Goal: Task Accomplishment & Management: Complete application form

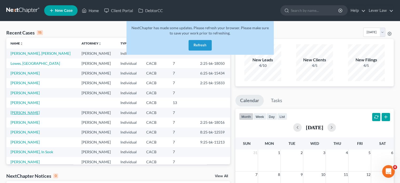
click at [36, 113] on link "[PERSON_NAME]" at bounding box center [25, 112] width 29 height 4
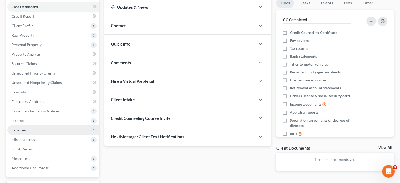
click at [22, 129] on span "Expenses" at bounding box center [19, 130] width 15 height 4
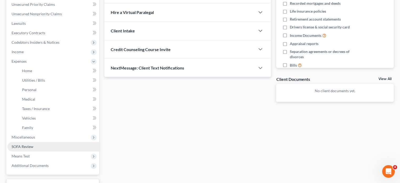
scroll to position [131, 0]
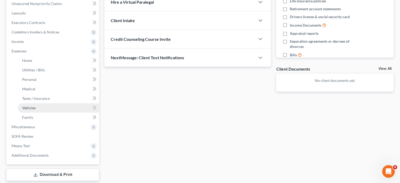
click at [39, 107] on link "Vehicles" at bounding box center [58, 107] width 81 height 9
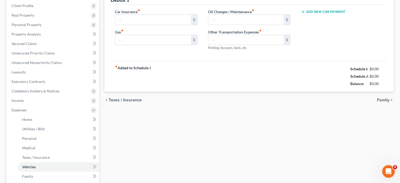
type input "150.00"
type input "250.00"
type input "30.00"
type input "0.00"
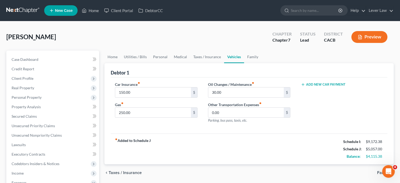
click at [321, 85] on button "Add New Car Payment" at bounding box center [323, 84] width 45 height 4
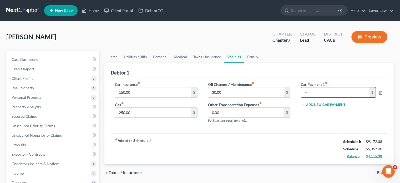
click at [318, 95] on input "text" at bounding box center [335, 92] width 68 height 10
type input "1,072"
click at [144, 57] on link "Utilities / Bills" at bounding box center [135, 56] width 29 height 13
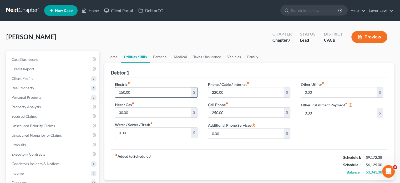
click at [146, 87] on input "150.00" at bounding box center [152, 92] width 75 height 10
type input "200"
click at [144, 114] on input "30.00" at bounding box center [152, 113] width 75 height 10
type input "100"
click at [163, 54] on link "Personal" at bounding box center [160, 56] width 21 height 13
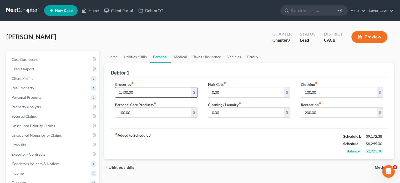
click at [146, 94] on input "1,400.00" at bounding box center [152, 92] width 75 height 10
click at [37, 82] on span "Client Profile" at bounding box center [53, 78] width 92 height 9
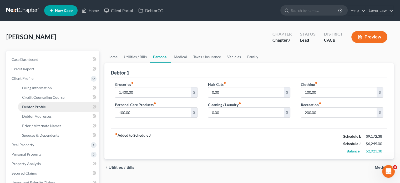
click at [46, 106] on link "Debtor Profile" at bounding box center [58, 106] width 81 height 9
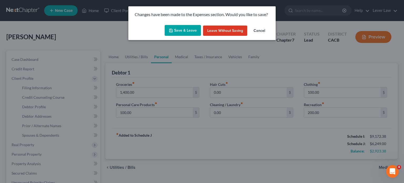
click at [204, 24] on div "Save & Leave Leave without Saving Cancel" at bounding box center [201, 31] width 147 height 17
click at [190, 28] on button "Save & Leave" at bounding box center [183, 30] width 36 height 11
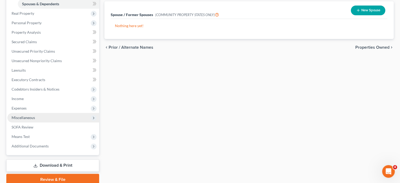
scroll to position [131, 0]
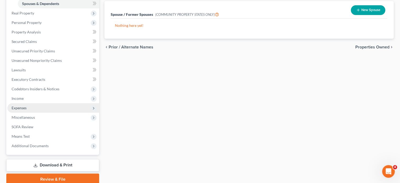
click at [28, 108] on span "Expenses" at bounding box center [53, 107] width 92 height 9
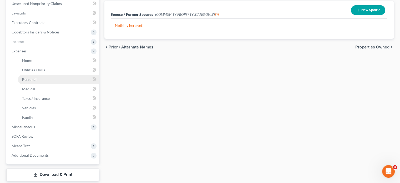
click at [35, 79] on span "Personal" at bounding box center [29, 79] width 14 height 4
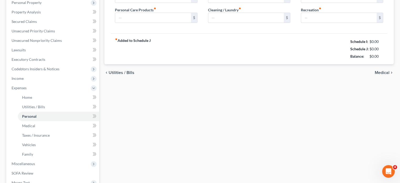
type input "1,400.00"
type input "100.00"
type input "0.00"
type input "100.00"
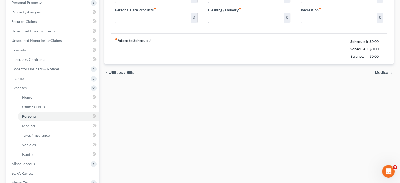
type input "200.00"
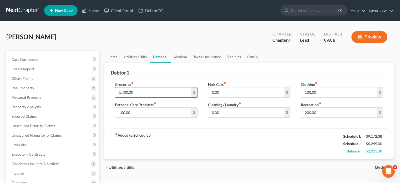
click at [148, 92] on input "1,400.00" at bounding box center [152, 92] width 75 height 10
type input "1,500"
click at [137, 114] on input "100.00" at bounding box center [152, 113] width 75 height 10
type input "200"
click at [234, 57] on link "Vehicles" at bounding box center [234, 56] width 20 height 13
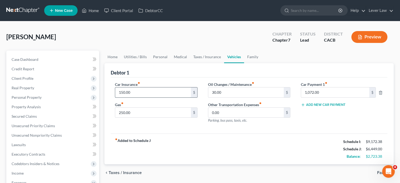
click at [144, 93] on input "150.00" at bounding box center [152, 92] width 75 height 10
type input "225"
click at [136, 110] on input "250.00" at bounding box center [152, 113] width 75 height 10
type input "400"
click at [257, 53] on link "Family" at bounding box center [252, 56] width 17 height 13
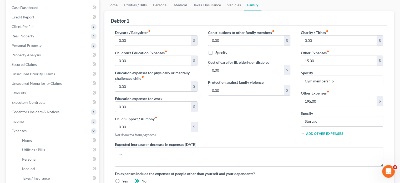
scroll to position [53, 0]
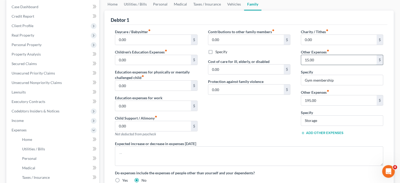
click at [318, 58] on input "15.00" at bounding box center [338, 60] width 75 height 10
click at [267, 115] on div "Contributions to other family members fiber_manual_record 0.00 $ Specify Cost o…" at bounding box center [249, 85] width 93 height 112
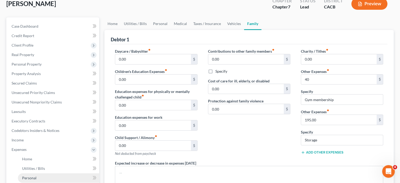
scroll to position [105, 0]
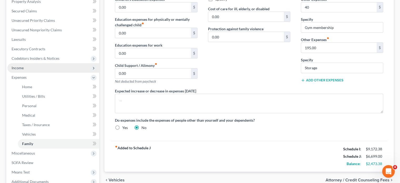
click at [23, 72] on span "Income" at bounding box center [53, 67] width 92 height 9
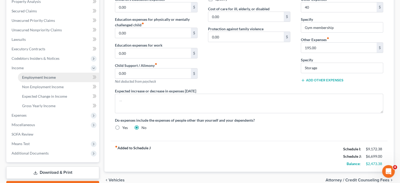
click at [33, 75] on span "Employment Income" at bounding box center [39, 77] width 34 height 4
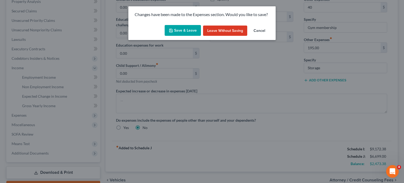
click at [181, 34] on button "Save & Leave" at bounding box center [183, 30] width 36 height 11
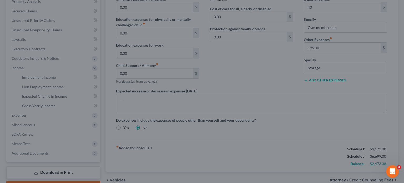
type input "40.00"
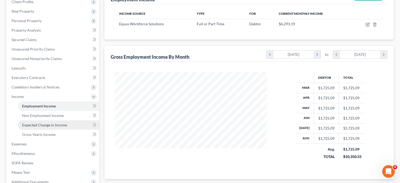
scroll to position [79, 0]
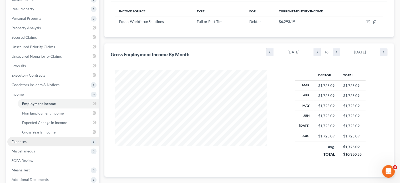
click at [14, 140] on span "Expenses" at bounding box center [19, 141] width 15 height 4
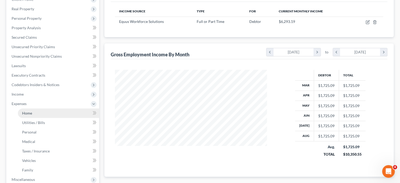
click at [39, 114] on link "Home" at bounding box center [58, 112] width 81 height 9
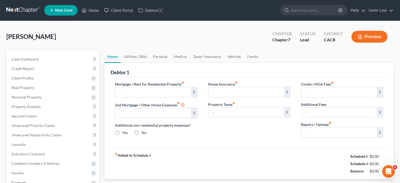
type input "1,800.00"
type input "0.00"
radio input "true"
type input "0.00"
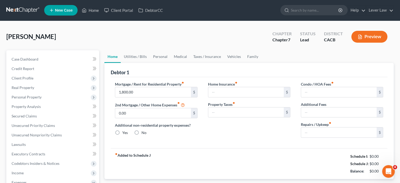
type input "0.00"
type input "100.00"
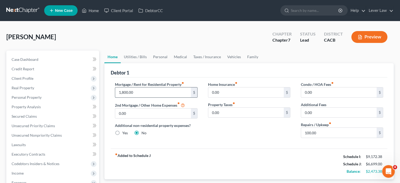
click at [148, 93] on input "1,800.00" at bounding box center [152, 92] width 75 height 10
type input "3,600"
click at [213, 148] on div "fiber_manual_record Added to Schedule J Schedule I: $9,172.38 Schedule J: $8,49…" at bounding box center [249, 163] width 277 height 31
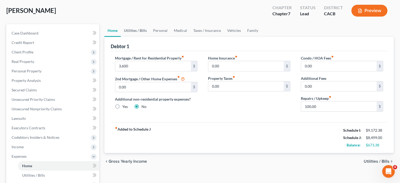
click at [147, 31] on link "Utilities / Bills" at bounding box center [135, 30] width 29 height 13
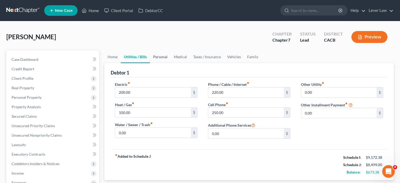
click at [156, 54] on link "Personal" at bounding box center [160, 56] width 21 height 13
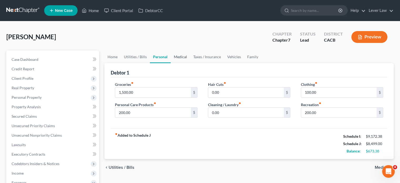
click at [182, 59] on link "Medical" at bounding box center [180, 56] width 19 height 13
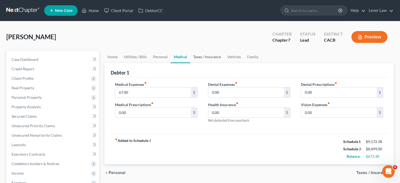
click at [209, 57] on link "Taxes / Insurance" at bounding box center [207, 56] width 34 height 13
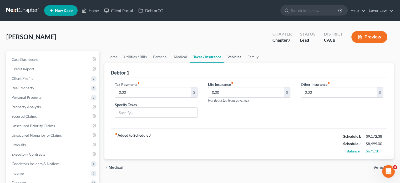
click at [231, 57] on link "Vehicles" at bounding box center [234, 56] width 20 height 13
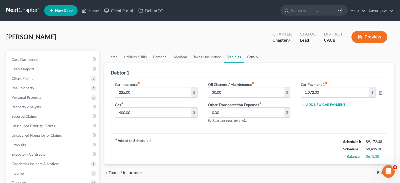
click at [249, 58] on link "Family" at bounding box center [252, 56] width 17 height 13
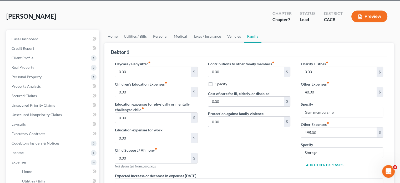
scroll to position [131, 0]
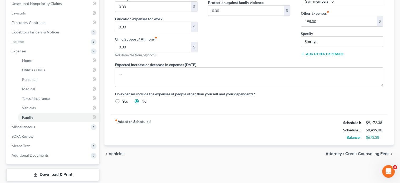
click at [325, 52] on button "Add Other Expenses" at bounding box center [322, 54] width 43 height 4
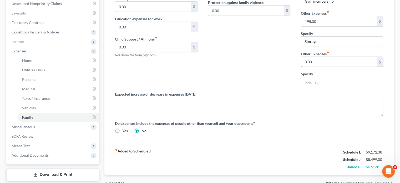
click at [320, 64] on input "0.00" at bounding box center [338, 62] width 75 height 10
type input "300"
click at [322, 80] on input "text" at bounding box center [342, 82] width 82 height 10
type input "O"
type input "p"
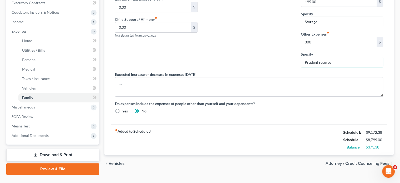
scroll to position [158, 0]
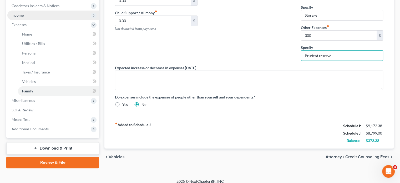
type input "Prudent reserve"
click at [47, 12] on span "Income" at bounding box center [53, 15] width 92 height 9
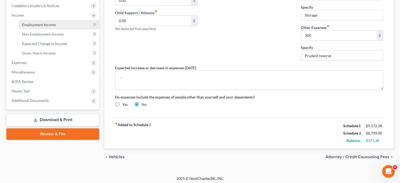
click at [45, 24] on span "Employment Income" at bounding box center [39, 24] width 34 height 4
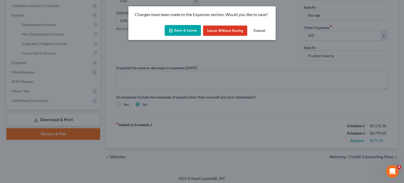
click at [190, 32] on button "Save & Leave" at bounding box center [183, 30] width 36 height 11
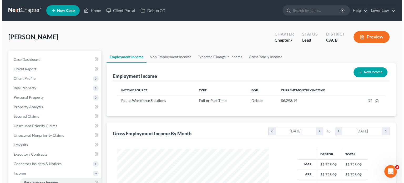
scroll to position [94, 162]
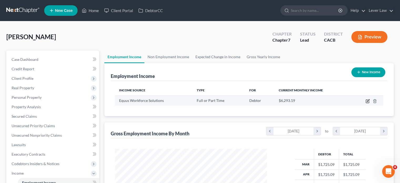
click at [368, 101] on icon "button" at bounding box center [368, 100] width 2 height 2
select select "0"
select select "4"
select select "2"
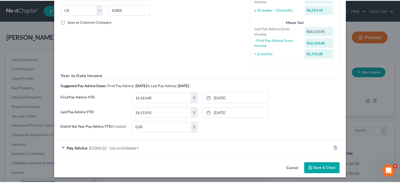
scroll to position [106, 0]
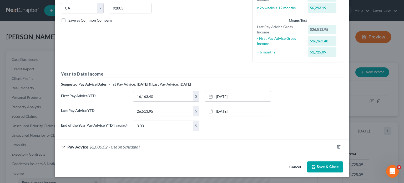
click at [320, 171] on button "Save & Close" at bounding box center [325, 166] width 36 height 11
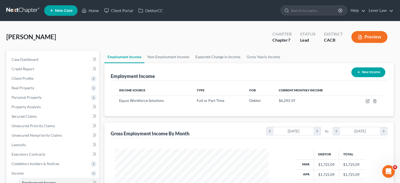
scroll to position [262889, 262820]
click at [171, 61] on link "Non Employment Income" at bounding box center [168, 56] width 48 height 13
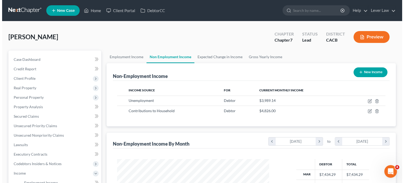
scroll to position [94, 162]
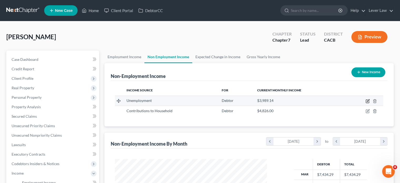
click at [368, 99] on icon "button" at bounding box center [368, 101] width 4 height 4
select select "0"
select select "2"
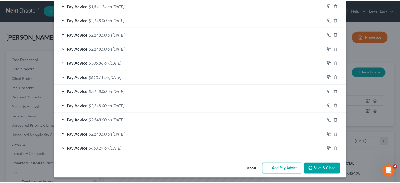
scroll to position [113, 0]
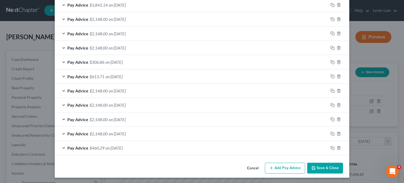
click at [314, 167] on button "Save & Close" at bounding box center [325, 168] width 36 height 11
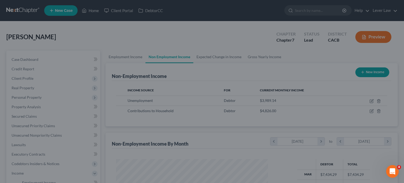
scroll to position [262889, 262820]
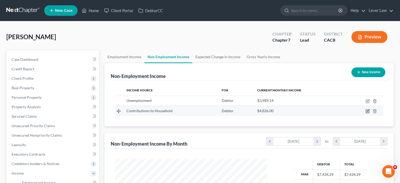
click at [366, 111] on icon "button" at bounding box center [368, 111] width 4 height 4
select select "8"
select select "0"
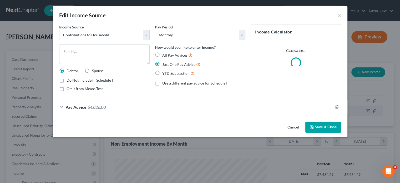
scroll to position [94, 164]
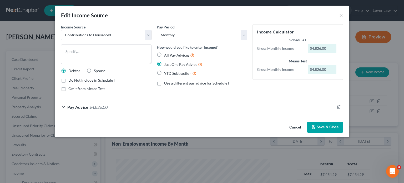
click at [319, 126] on button "Save & Close" at bounding box center [325, 126] width 36 height 11
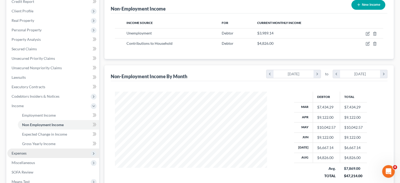
scroll to position [134, 0]
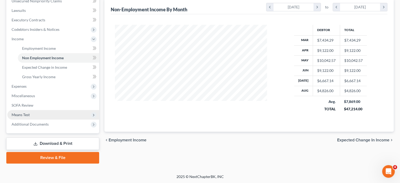
click at [39, 113] on span "Means Test" at bounding box center [53, 114] width 92 height 9
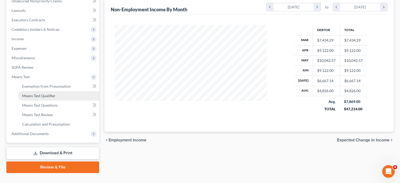
click at [52, 96] on span "Means Test Qualifier" at bounding box center [38, 95] width 33 height 4
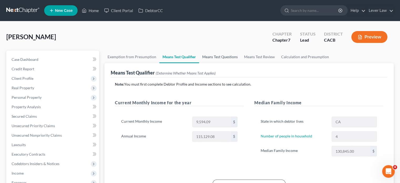
click at [228, 57] on link "Means Test Questions" at bounding box center [220, 56] width 42 height 13
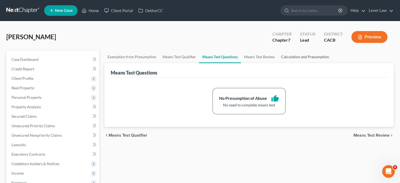
click at [299, 58] on link "Calculation and Presumption" at bounding box center [305, 56] width 54 height 13
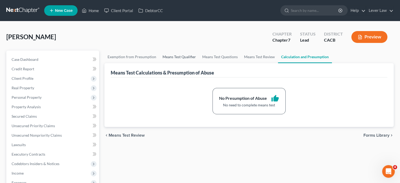
click at [167, 57] on link "Means Test Qualifier" at bounding box center [179, 56] width 40 height 13
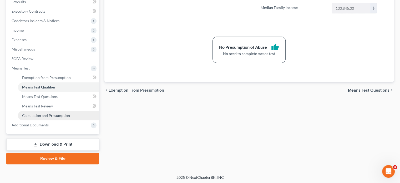
scroll to position [144, 0]
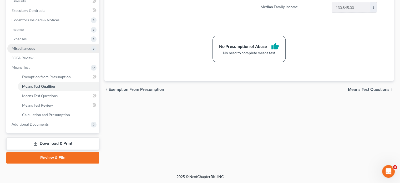
drag, startPoint x: 30, startPoint y: 39, endPoint x: 28, endPoint y: 46, distance: 7.4
click at [30, 39] on span "Expenses" at bounding box center [53, 38] width 92 height 9
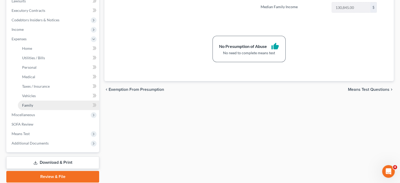
click at [33, 106] on span "Family" at bounding box center [27, 105] width 11 height 4
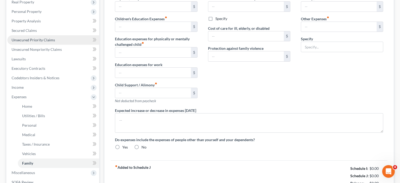
type input "0.00"
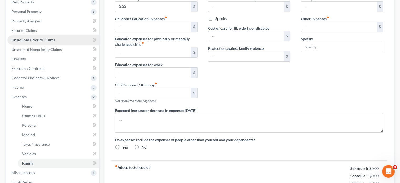
type input "0.00"
type input "40.00"
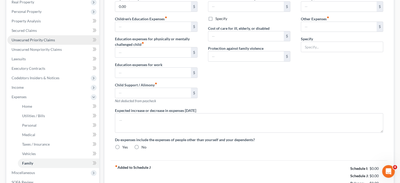
type input "Gym membership"
radio input "true"
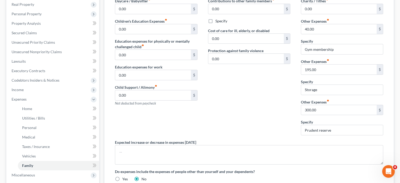
scroll to position [84, 0]
click at [15, 93] on span "Income" at bounding box center [53, 89] width 92 height 9
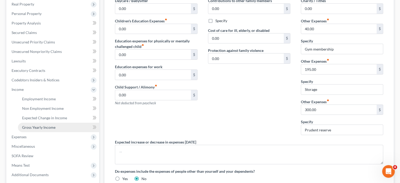
click at [28, 127] on span "Gross Yearly Income" at bounding box center [38, 127] width 33 height 4
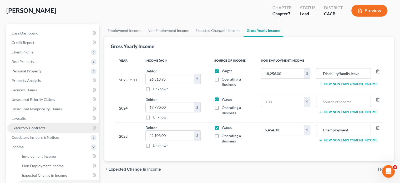
scroll to position [53, 0]
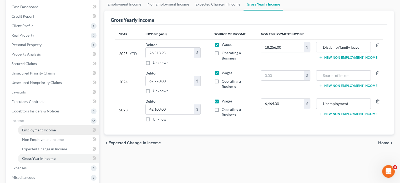
click at [45, 130] on span "Employment Income" at bounding box center [39, 130] width 34 height 4
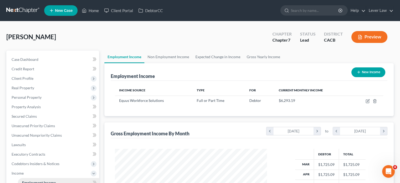
scroll to position [94, 162]
click at [178, 58] on link "Non Employment Income" at bounding box center [168, 56] width 48 height 13
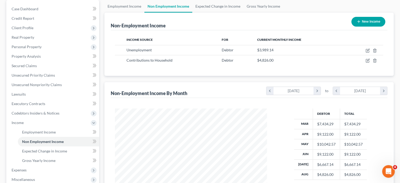
scroll to position [131, 0]
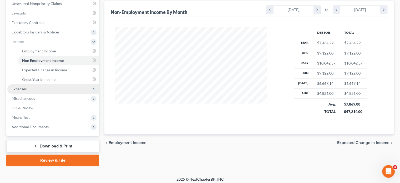
click at [15, 91] on span "Expenses" at bounding box center [53, 88] width 92 height 9
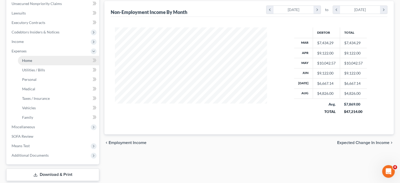
click at [32, 62] on link "Home" at bounding box center [58, 60] width 81 height 9
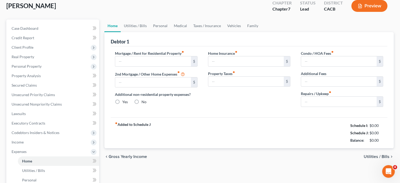
type input "3,600.00"
type input "0.00"
radio input "true"
type input "0.00"
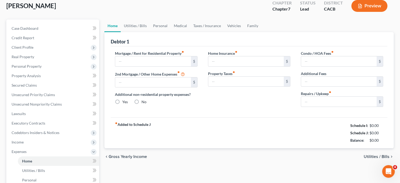
type input "0.00"
type input "100.00"
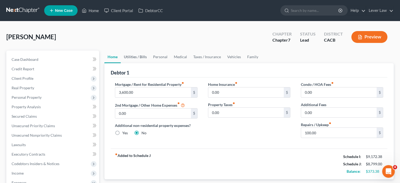
click at [145, 58] on link "Utilities / Bills" at bounding box center [135, 56] width 29 height 13
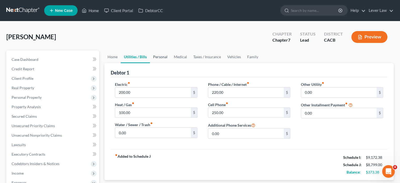
click at [167, 57] on link "Personal" at bounding box center [160, 56] width 21 height 13
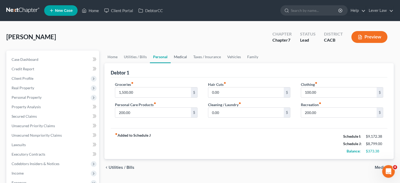
click at [178, 59] on link "Medical" at bounding box center [180, 56] width 19 height 13
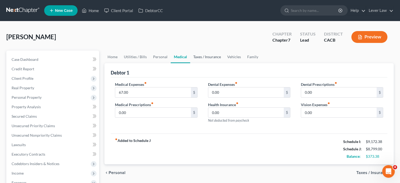
click at [197, 58] on link "Taxes / Insurance" at bounding box center [207, 56] width 34 height 13
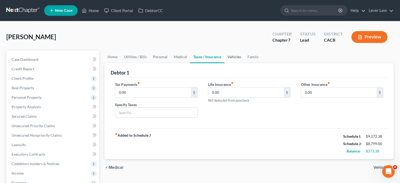
click at [237, 57] on link "Vehicles" at bounding box center [234, 56] width 20 height 13
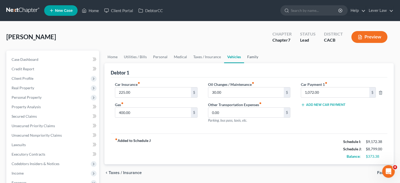
click at [247, 58] on link "Family" at bounding box center [252, 56] width 17 height 13
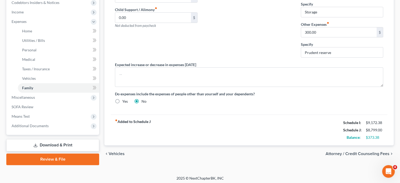
scroll to position [163, 0]
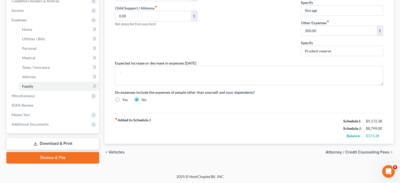
click at [67, 140] on link "Download & Print" at bounding box center [52, 143] width 93 height 12
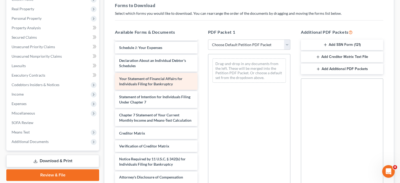
scroll to position [146, 0]
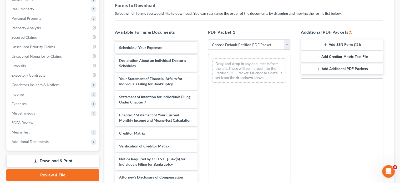
click at [226, 44] on select "Choose Default Petition PDF Packet Complete Bankruptcy Petition (all forms and …" at bounding box center [249, 44] width 82 height 11
select select "4"
click at [208, 39] on select "Choose Default Petition PDF Packet Complete Bankruptcy Petition (all forms and …" at bounding box center [249, 44] width 82 height 11
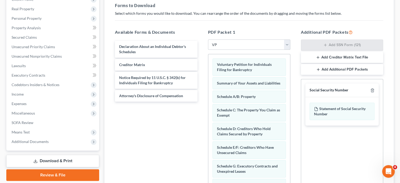
scroll to position [0, 0]
click at [374, 91] on icon "button" at bounding box center [372, 90] width 4 height 4
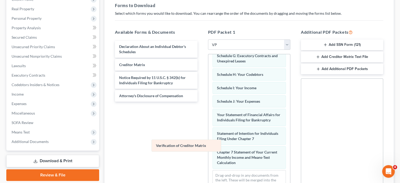
scroll to position [114, 0]
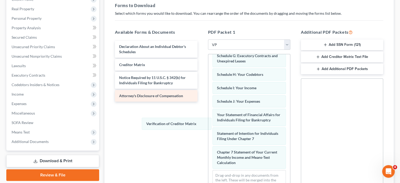
drag, startPoint x: 231, startPoint y: 164, endPoint x: 157, endPoint y: 97, distance: 100.2
click at [208, 124] on div "Verification of Creditor Matrix Voluntary Petition for Individuals Filing for B…" at bounding box center [249, 71] width 82 height 254
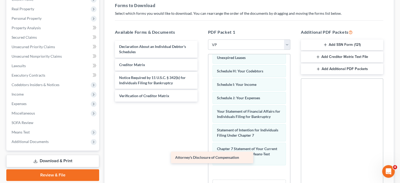
scroll to position [127, 0]
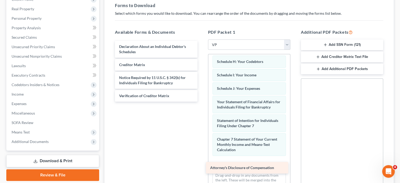
drag, startPoint x: 157, startPoint y: 96, endPoint x: 248, endPoint y: 168, distance: 116.2
click at [201, 102] on div "Attorney's Disclosure of Compensation Declaration About an Individual Debtor's …" at bounding box center [156, 71] width 91 height 61
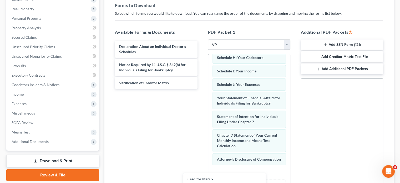
drag, startPoint x: 174, startPoint y: 66, endPoint x: 307, endPoint y: 149, distance: 157.4
click at [201, 89] on div "Creditor Matrix Declaration About an Individual Debtor's Schedules Creditor Mat…" at bounding box center [156, 65] width 91 height 48
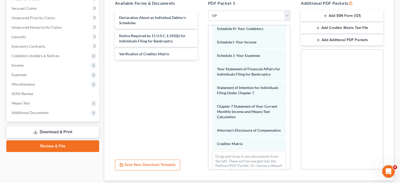
scroll to position [141, 0]
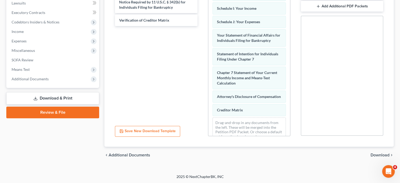
click at [371, 155] on span "Download" at bounding box center [380, 155] width 19 height 4
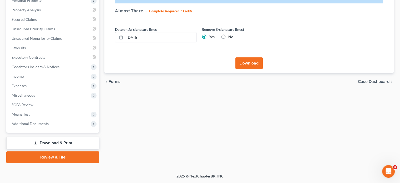
scroll to position [96, 0]
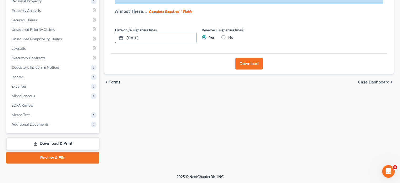
click at [175, 38] on input "[DATE]" at bounding box center [160, 38] width 71 height 10
type input "0"
click at [257, 66] on button "Download" at bounding box center [248, 64] width 27 height 12
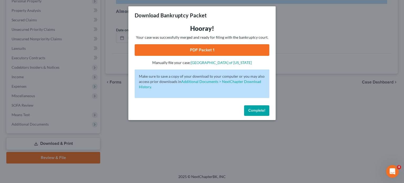
click at [184, 48] on link "PDF Packet 1" at bounding box center [202, 50] width 135 height 12
click at [259, 112] on span "Complete!" at bounding box center [256, 110] width 17 height 4
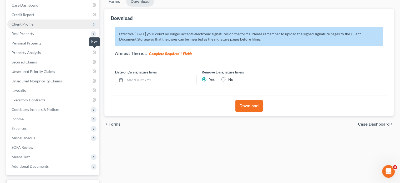
scroll to position [0, 0]
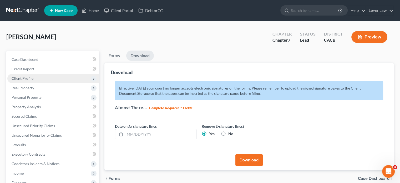
click at [39, 81] on span "Client Profile" at bounding box center [53, 78] width 92 height 9
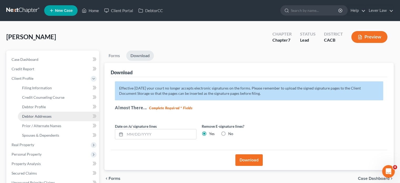
click at [46, 118] on link "Debtor Addresses" at bounding box center [58, 116] width 81 height 9
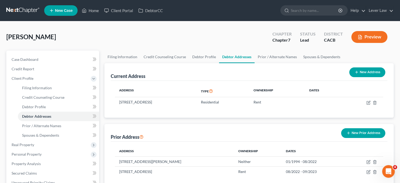
scroll to position [105, 0]
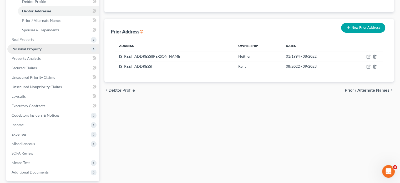
click at [38, 50] on span "Personal Property" at bounding box center [27, 49] width 30 height 4
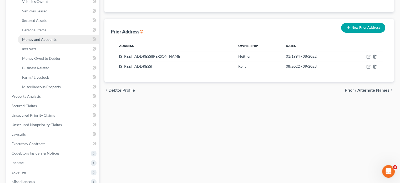
click at [43, 39] on span "Money and Accounts" at bounding box center [39, 39] width 34 height 4
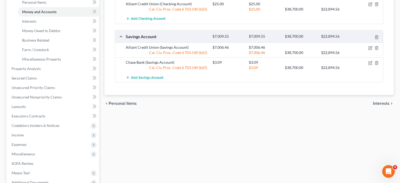
scroll to position [191, 0]
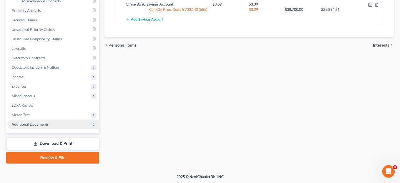
drag, startPoint x: 26, startPoint y: 124, endPoint x: 38, endPoint y: 127, distance: 12.3
click at [26, 124] on span "Additional Documents" at bounding box center [30, 124] width 37 height 4
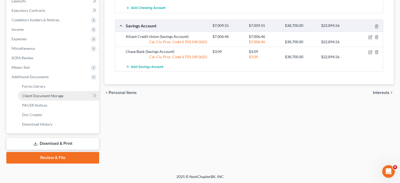
click at [45, 98] on link "Client Document Storage" at bounding box center [58, 95] width 81 height 9
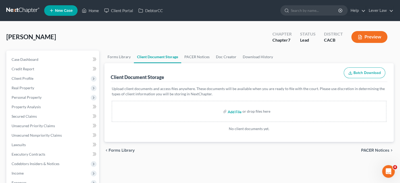
click at [232, 109] on input "file" at bounding box center [234, 111] width 13 height 9
type input "C:\fakepath\vp.pdf"
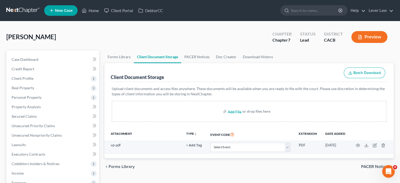
click at [232, 114] on input "file" at bounding box center [234, 111] width 13 height 9
type input "C:\fakepath\income jessics.pdf"
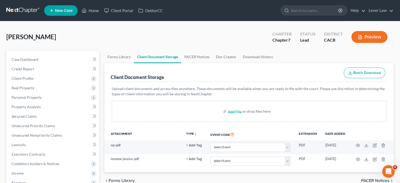
click at [234, 111] on input "file" at bounding box center [234, 111] width 13 height 9
type input "C:\fakepath\Cert of Counseling - Jessica Hernandez.pdf"
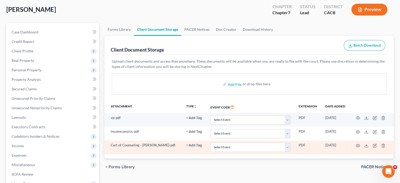
scroll to position [79, 0]
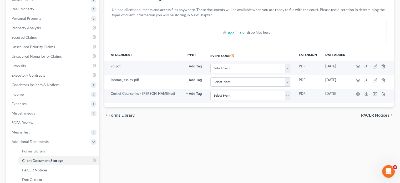
click at [234, 30] on input "file" at bounding box center [234, 32] width 13 height 9
type input "C:\fakepath\Paystubs Jessica.pdf"
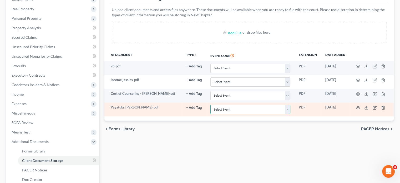
drag, startPoint x: 237, startPoint y: 109, endPoint x: 237, endPoint y: 105, distance: 4.5
click at [237, 109] on select "Select Event Amended Chapter 11 Plan Amended Chapter 11 Small Business Plan Ame…" at bounding box center [250, 109] width 80 height 9
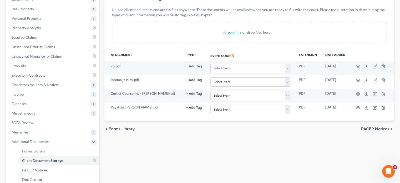
click at [237, 123] on div "chevron_left Forms Library PACER Notices chevron_right" at bounding box center [248, 128] width 289 height 17
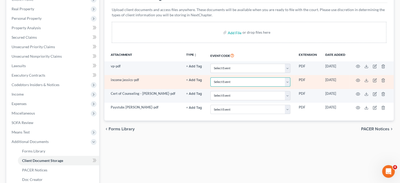
click at [228, 82] on select "Select Event Amended Chapter 11 Plan Amended Chapter 11 Small Business Plan Ame…" at bounding box center [250, 81] width 80 height 9
select select "30"
click at [210, 77] on select "Select Event Amended Chapter 11 Plan Amended Chapter 11 Small Business Plan Ame…" at bounding box center [250, 81] width 80 height 9
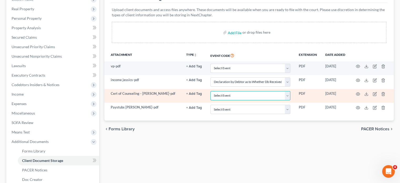
click at [247, 95] on select "Select Event Amended Chapter 11 Plan Amended Chapter 11 Small Business Plan Ame…" at bounding box center [250, 95] width 80 height 9
select select "10"
click at [210, 91] on select "Select Event Amended Chapter 11 Plan Amended Chapter 11 Small Business Plan Ame…" at bounding box center [250, 95] width 80 height 9
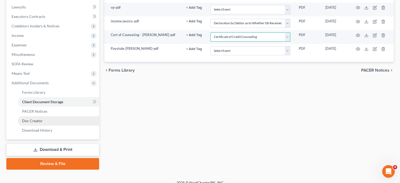
scroll to position [144, 0]
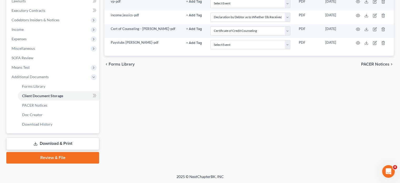
click at [50, 155] on link "Review & File" at bounding box center [52, 158] width 93 height 12
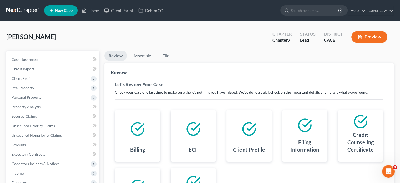
scroll to position [96, 0]
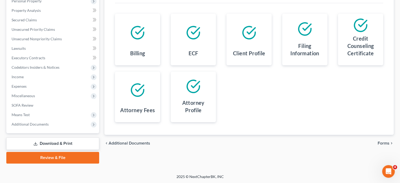
click at [383, 141] on span "Forms" at bounding box center [384, 143] width 12 height 4
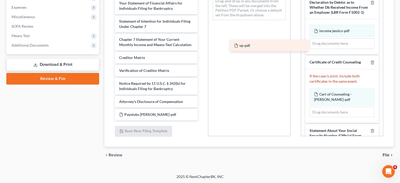
scroll to position [159, 0]
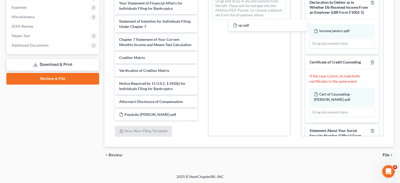
drag, startPoint x: 151, startPoint y: 114, endPoint x: 151, endPoint y: 124, distance: 10.3
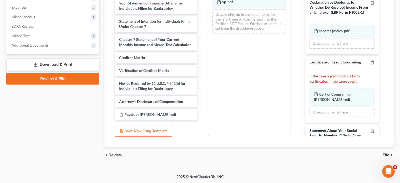
scroll to position [146, 0]
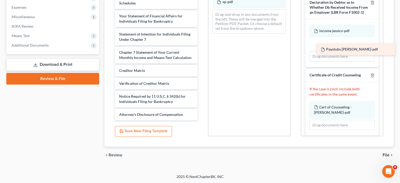
drag, startPoint x: 150, startPoint y: 114, endPoint x: 348, endPoint y: 51, distance: 207.5
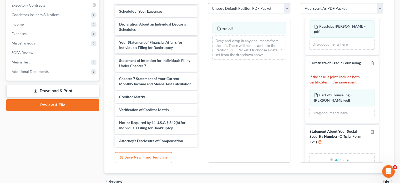
scroll to position [55, 0]
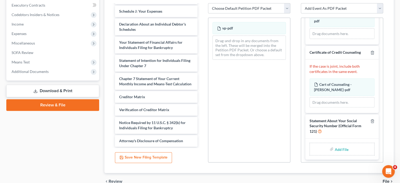
click at [338, 148] on input "file" at bounding box center [341, 148] width 13 height 9
type input "C:\fakepath\ss signed jessica.pdf"
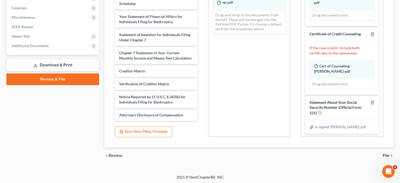
scroll to position [175, 0]
click at [383, 155] on span "File" at bounding box center [386, 155] width 7 height 4
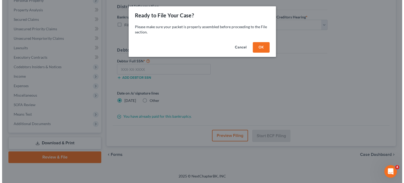
scroll to position [96, 0]
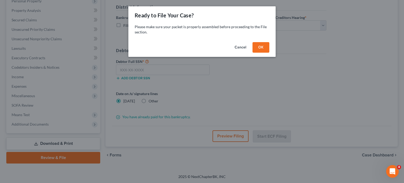
click at [260, 46] on button "OK" at bounding box center [260, 47] width 17 height 11
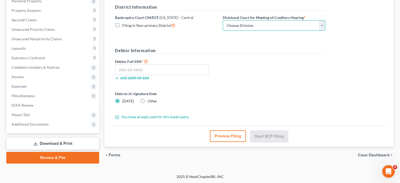
click at [286, 27] on select "Choose Division San Fernando Valley Los Angeles Riverside Santa Ana Santa Barba…" at bounding box center [274, 25] width 103 height 11
select select "3"
click at [223, 20] on select "Choose Division San Fernando Valley Los Angeles Riverside Santa Ana Santa Barba…" at bounding box center [274, 25] width 103 height 11
click at [119, 67] on input "text" at bounding box center [162, 69] width 94 height 11
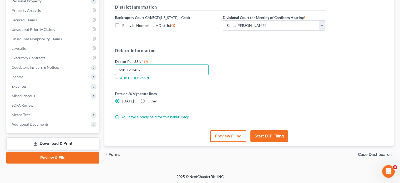
type input "618-12-3432"
click at [278, 136] on button "Start ECF Filing" at bounding box center [269, 136] width 38 height 12
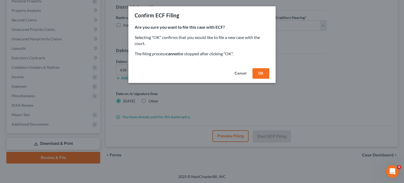
click at [261, 76] on button "OK" at bounding box center [260, 73] width 17 height 11
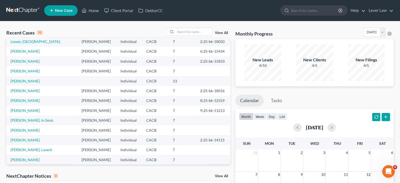
scroll to position [36, 0]
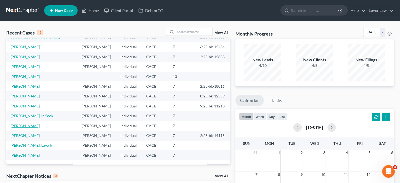
click at [22, 124] on link "[PERSON_NAME]" at bounding box center [25, 125] width 29 height 4
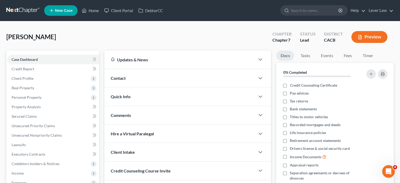
scroll to position [96, 0]
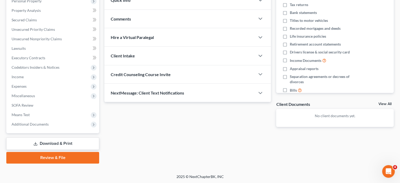
click at [38, 142] on link "Download & Print" at bounding box center [52, 143] width 93 height 12
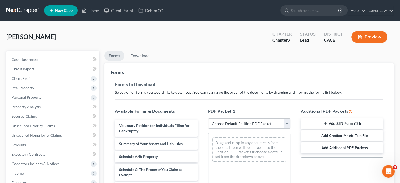
scroll to position [53, 0]
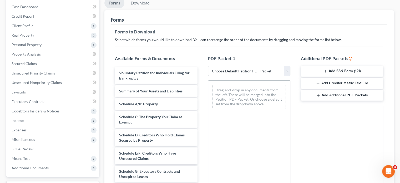
drag, startPoint x: 244, startPoint y: 72, endPoint x: 243, endPoint y: 81, distance: 8.4
click at [244, 72] on select "Choose Default Petition PDF Packet Complete Bankruptcy Petition (all forms and …" at bounding box center [249, 71] width 82 height 11
drag, startPoint x: 241, startPoint y: 68, endPoint x: 241, endPoint y: 75, distance: 6.6
click at [241, 68] on select "Choose Default Petition PDF Packet Complete Bankruptcy Petition (all forms and …" at bounding box center [249, 71] width 82 height 11
select select "5"
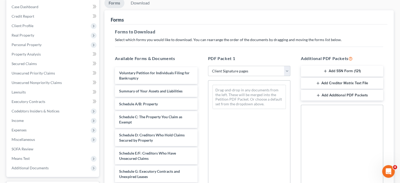
click at [208, 66] on select "Choose Default Petition PDF Packet Complete Bankruptcy Petition (all forms and …" at bounding box center [249, 71] width 82 height 11
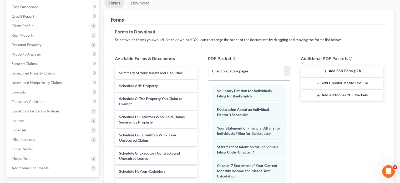
click at [353, 67] on button "Add SSN Form (121)" at bounding box center [342, 71] width 82 height 11
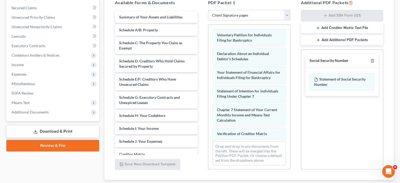
scroll to position [141, 0]
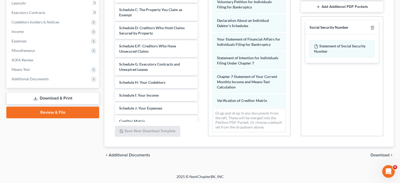
click at [380, 154] on span "Download" at bounding box center [380, 155] width 19 height 4
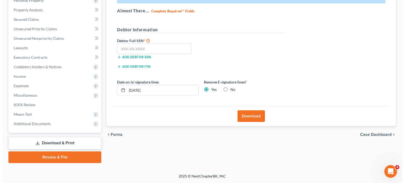
scroll to position [96, 0]
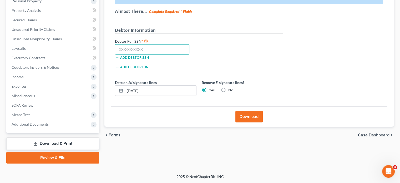
click at [156, 51] on input "text" at bounding box center [152, 49] width 74 height 11
type input "604-56-0889"
click at [158, 88] on input "[DATE]" at bounding box center [160, 90] width 71 height 10
drag, startPoint x: 159, startPoint y: 88, endPoint x: 121, endPoint y: 87, distance: 38.7
click at [121, 87] on div "[DATE]" at bounding box center [156, 90] width 82 height 11
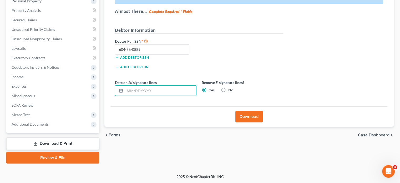
click at [254, 119] on button "Download" at bounding box center [248, 117] width 27 height 12
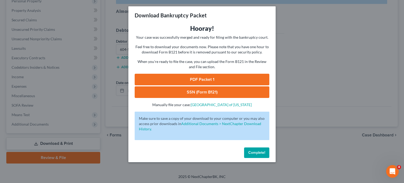
drag, startPoint x: 204, startPoint y: 80, endPoint x: 206, endPoint y: 78, distance: 3.0
click at [204, 80] on link "PDF Packet 1" at bounding box center [202, 80] width 135 height 12
drag, startPoint x: 186, startPoint y: 90, endPoint x: 217, endPoint y: 84, distance: 31.6
click at [186, 90] on link "SSN (Form B121)" at bounding box center [202, 92] width 135 height 12
click at [256, 151] on span "Complete!" at bounding box center [256, 152] width 17 height 4
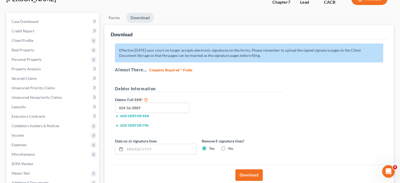
scroll to position [0, 0]
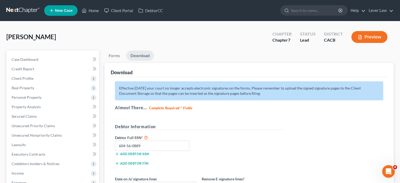
click at [27, 10] on link at bounding box center [23, 10] width 34 height 9
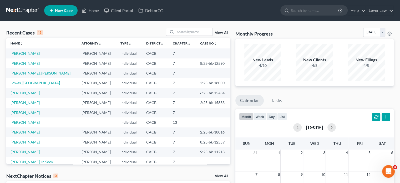
click at [27, 74] on link "Young, Jessylee" at bounding box center [41, 73] width 60 height 4
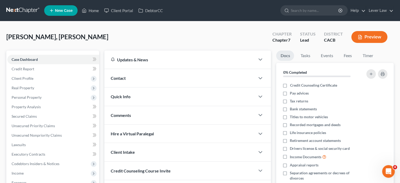
drag, startPoint x: 18, startPoint y: 11, endPoint x: 68, endPoint y: 13, distance: 50.8
click at [18, 11] on link at bounding box center [23, 10] width 34 height 9
